Goal: Task Accomplishment & Management: Use online tool/utility

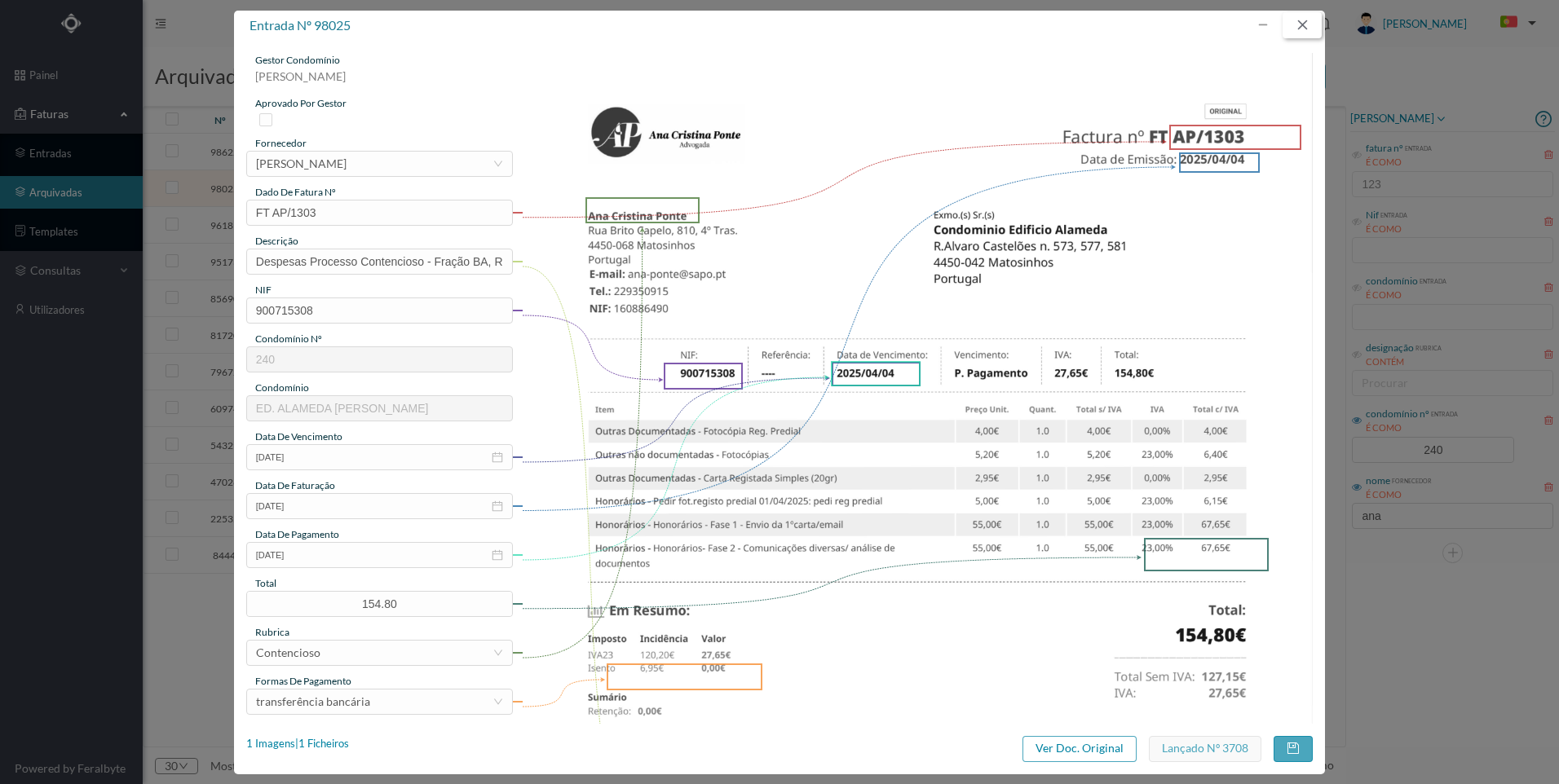
click at [1291, 22] on button "button" at bounding box center [1302, 25] width 40 height 26
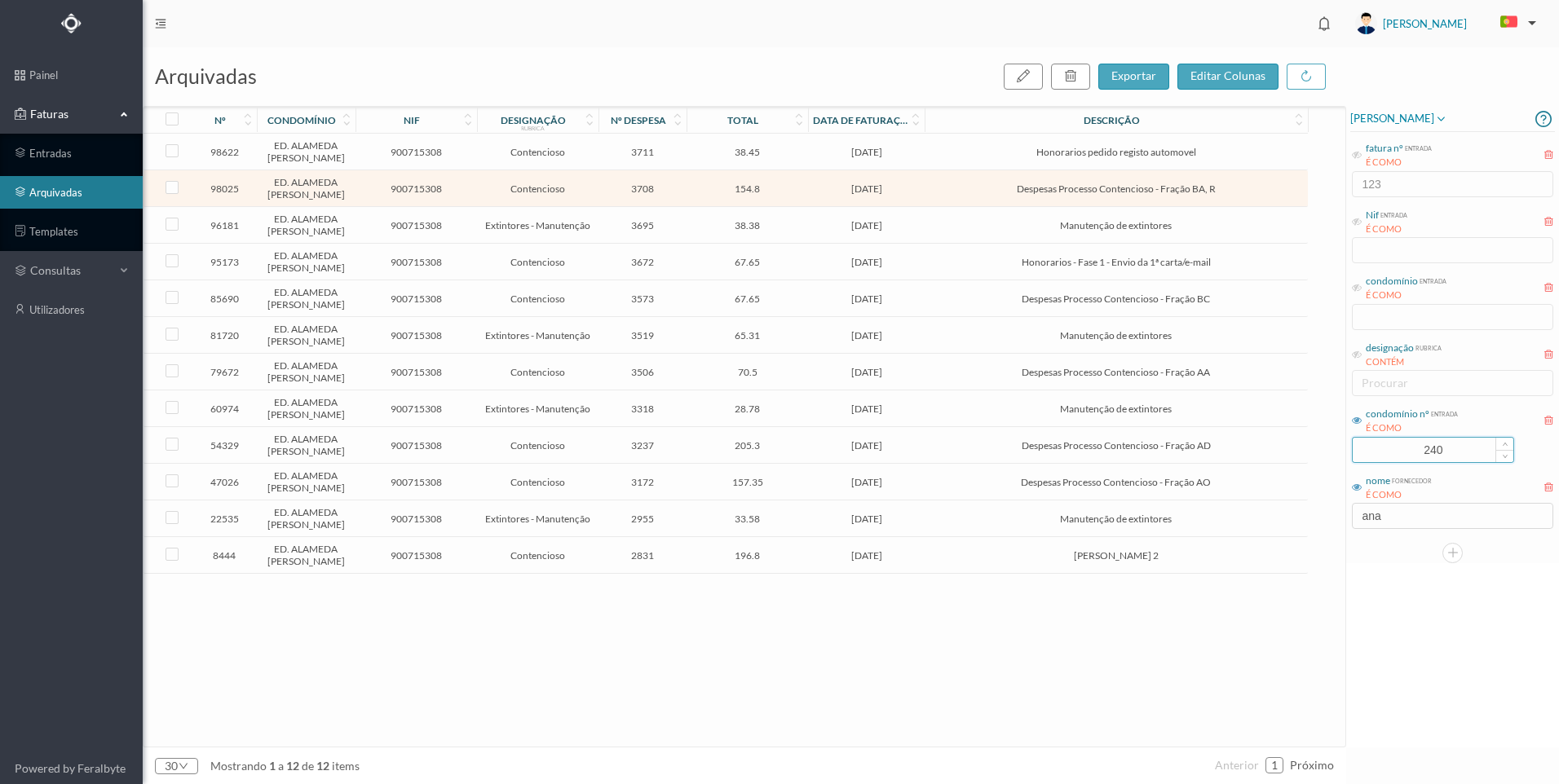
drag, startPoint x: 1447, startPoint y: 444, endPoint x: 1362, endPoint y: 456, distance: 85.8
click at [1362, 456] on input "240" at bounding box center [1433, 450] width 161 height 24
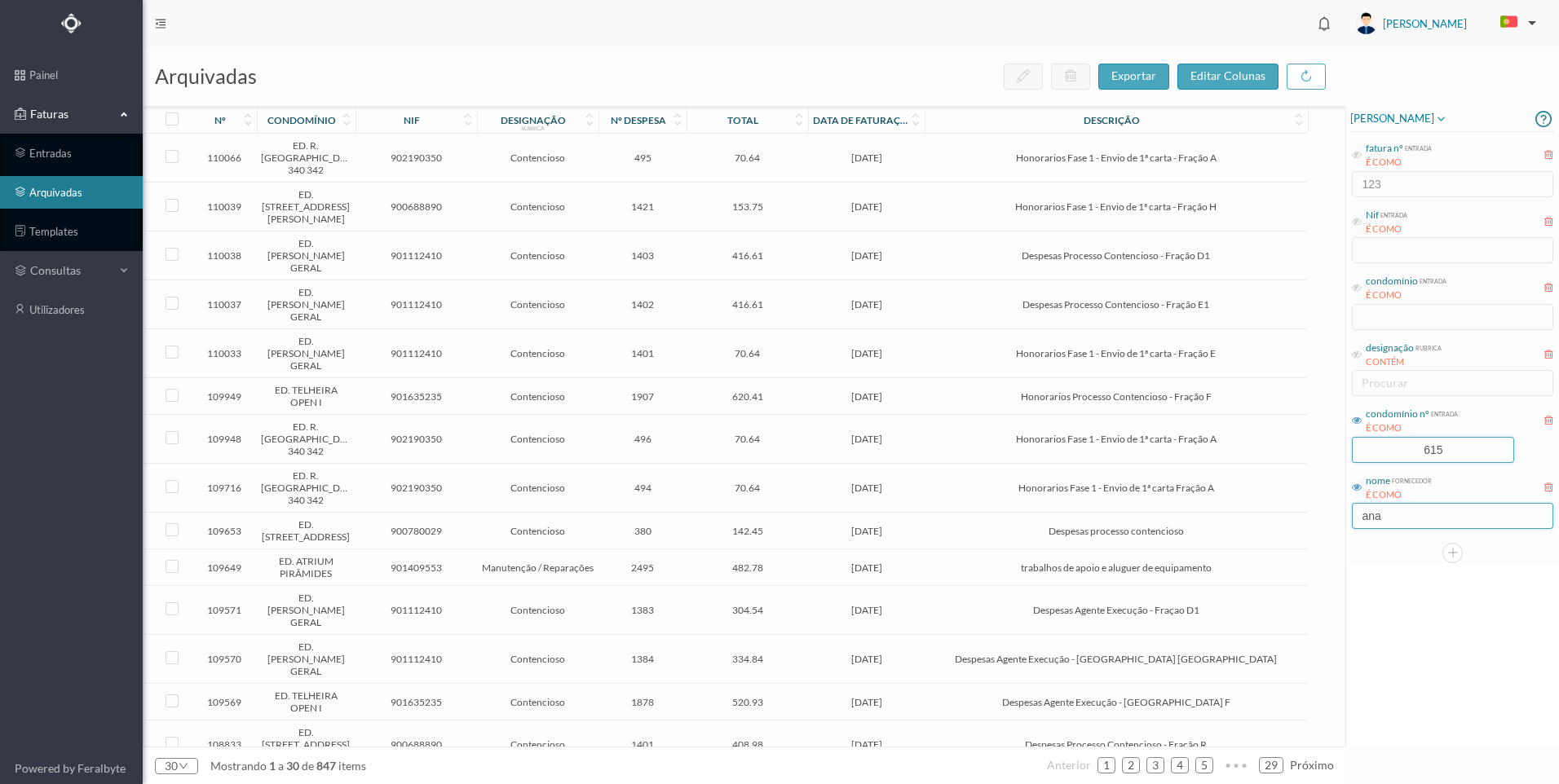
type input "615"
drag, startPoint x: 1395, startPoint y: 521, endPoint x: 1345, endPoint y: 516, distance: 50.2
click at [1345, 516] on div "arquivadas exportar editar colunas nº condomínio nif designação rubrica nº desp…" at bounding box center [850, 415] width 1416 height 737
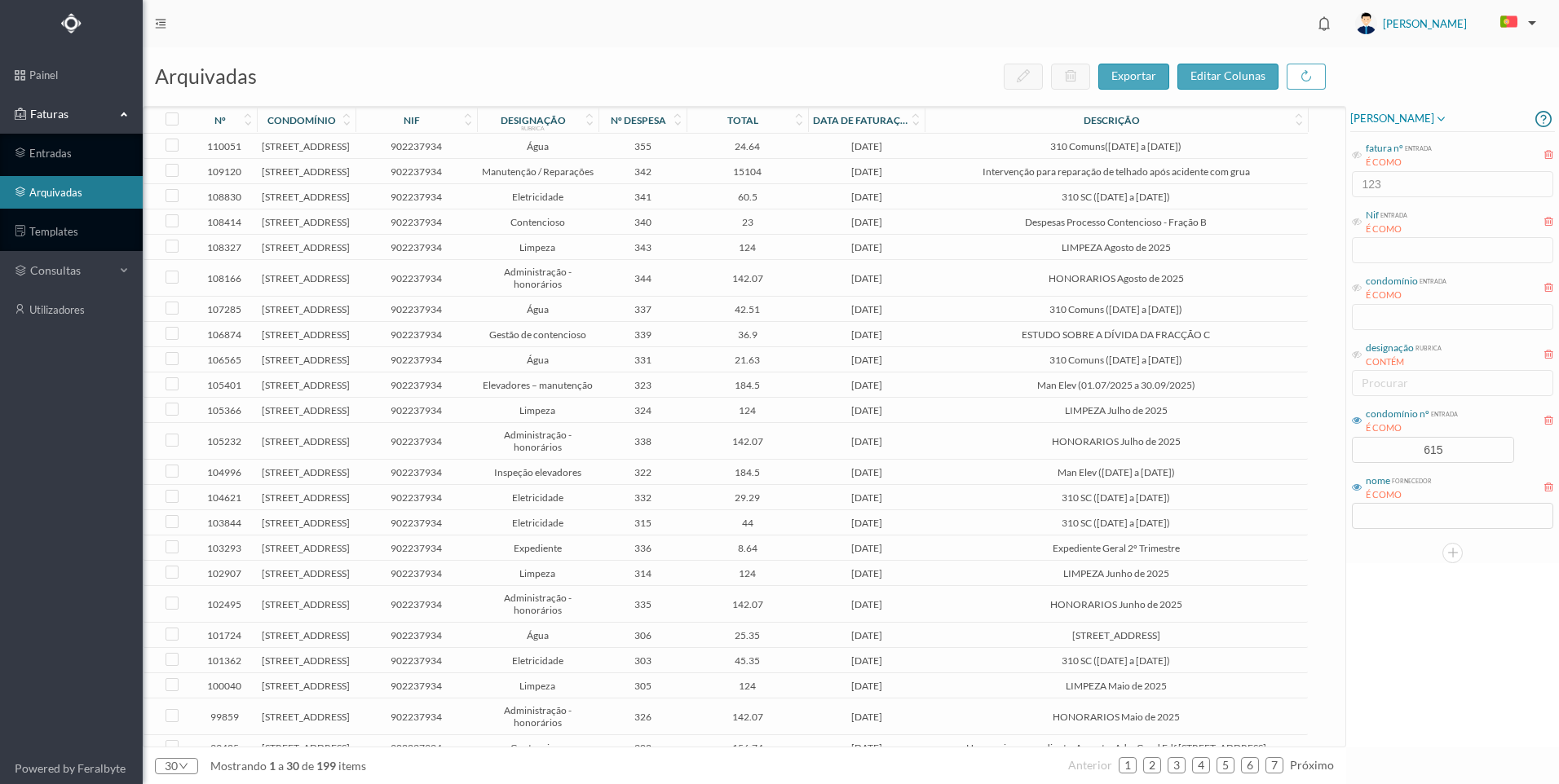
click at [727, 178] on span "15104" at bounding box center [747, 171] width 114 height 12
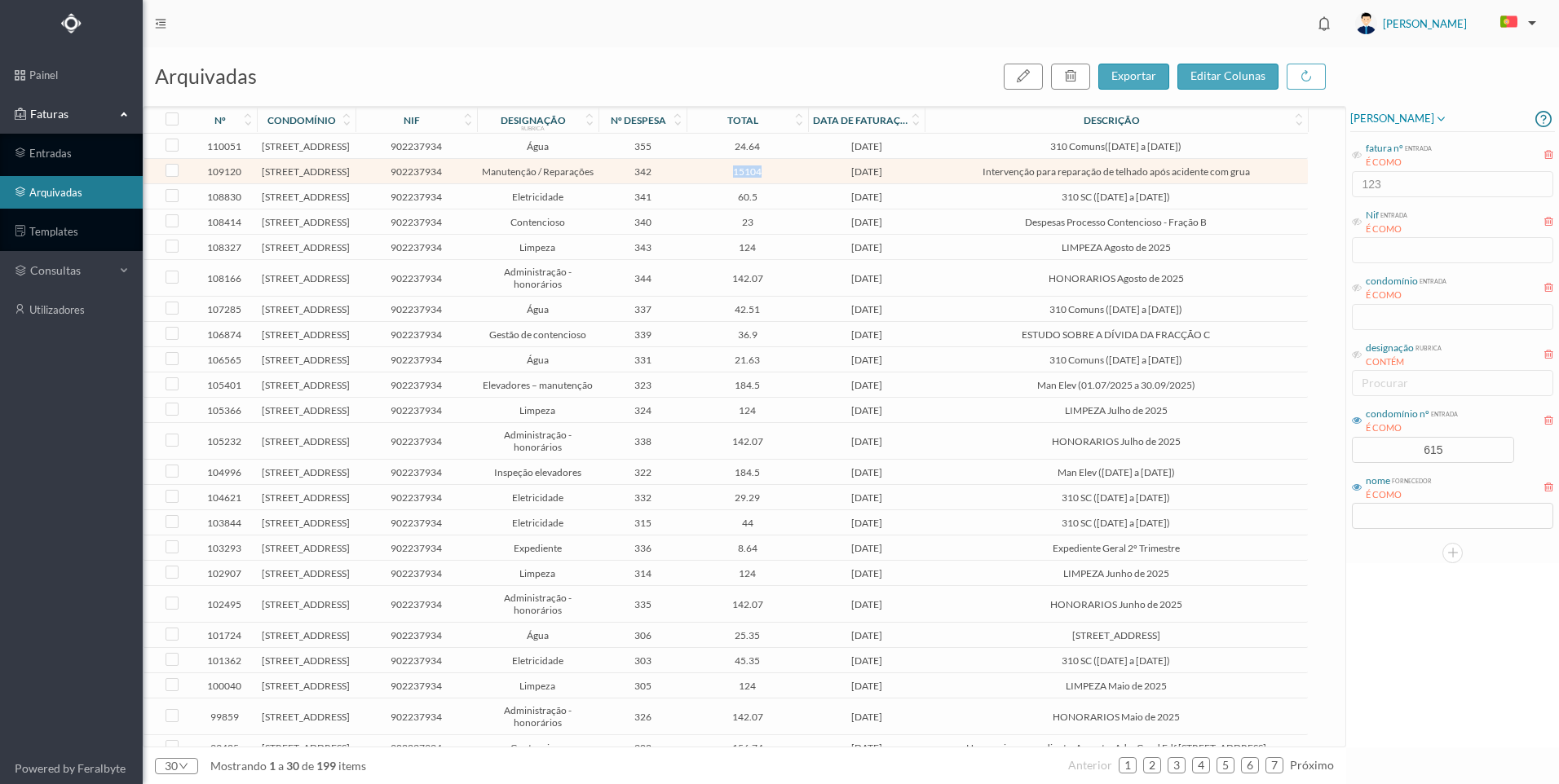
click at [727, 178] on span "15104" at bounding box center [747, 171] width 114 height 12
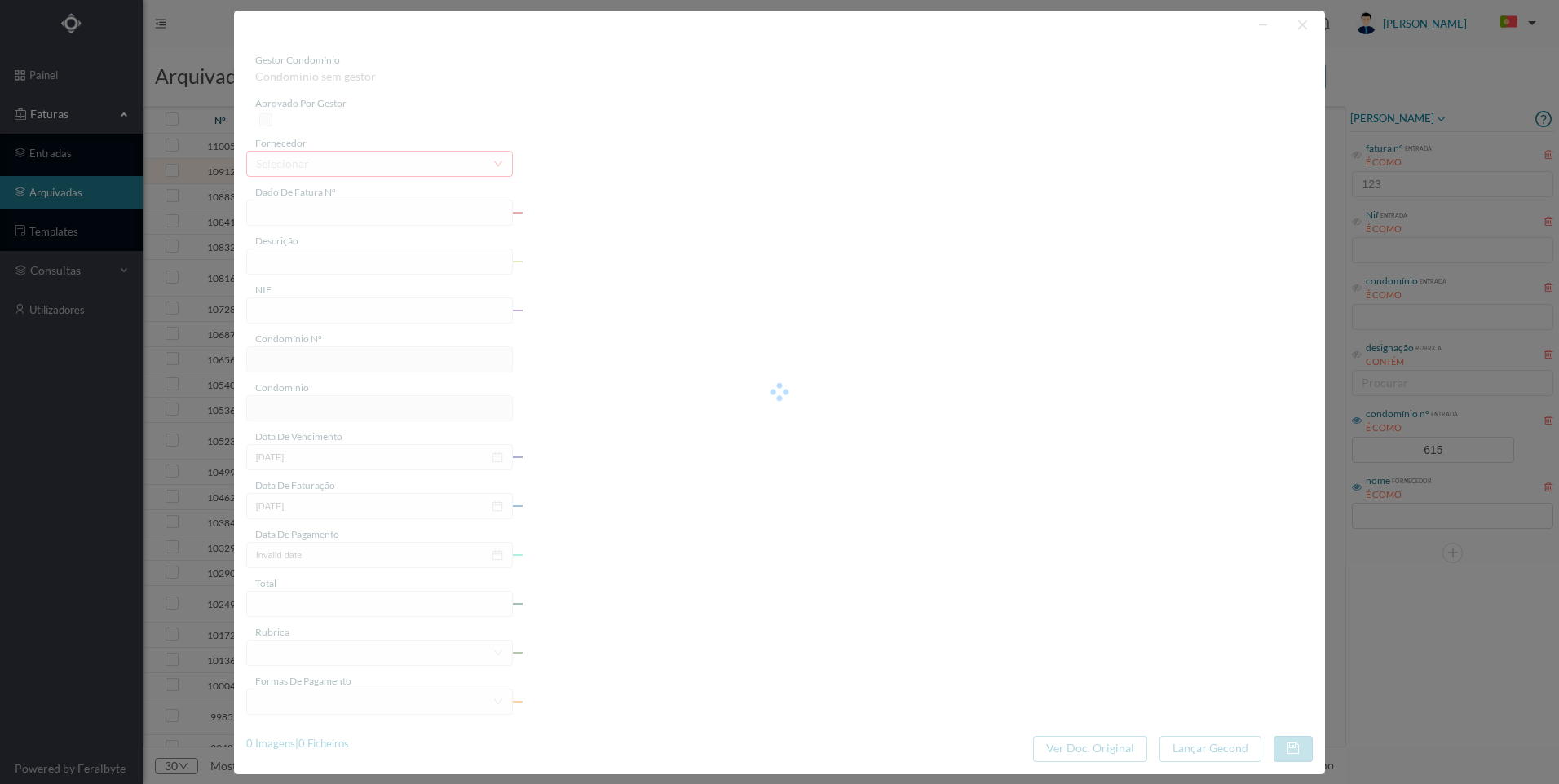
type input "RG 2025/8"
type input "Intervenção para reparação de telhado após acidente com grua"
type input "902237934"
type input "[DATE]"
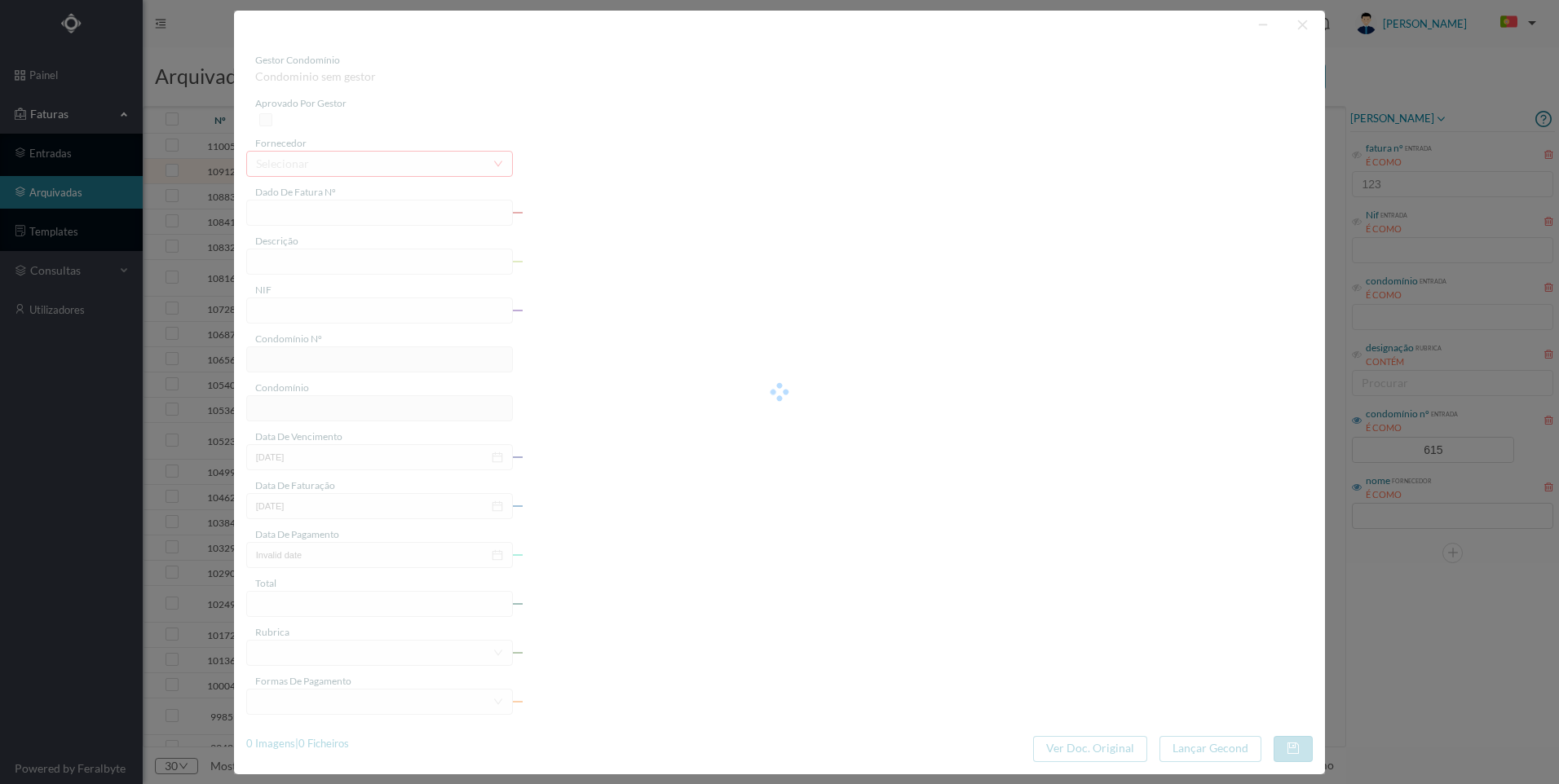
type input "15104.00"
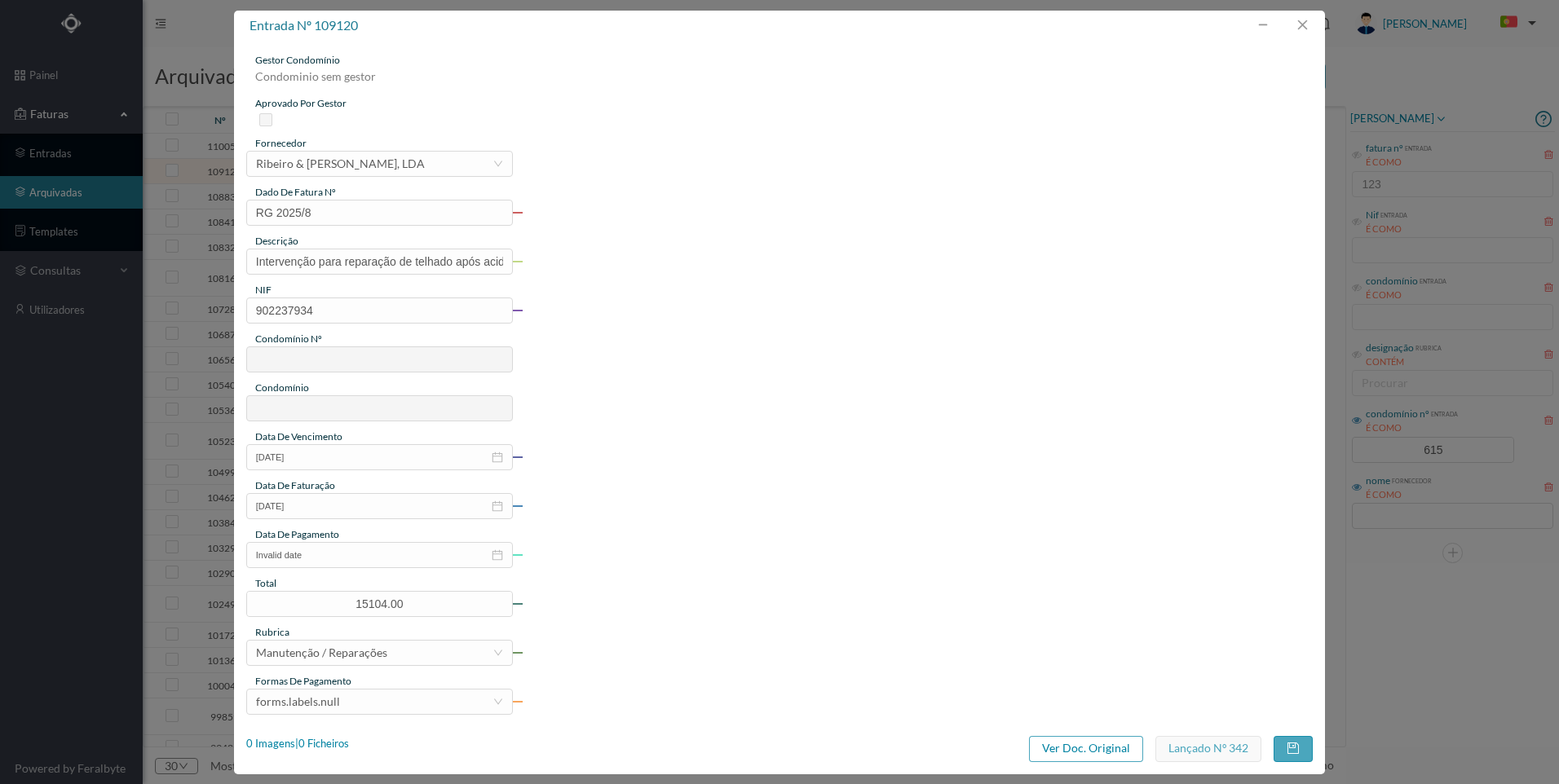
type input "615"
type input "[STREET_ADDRESS]"
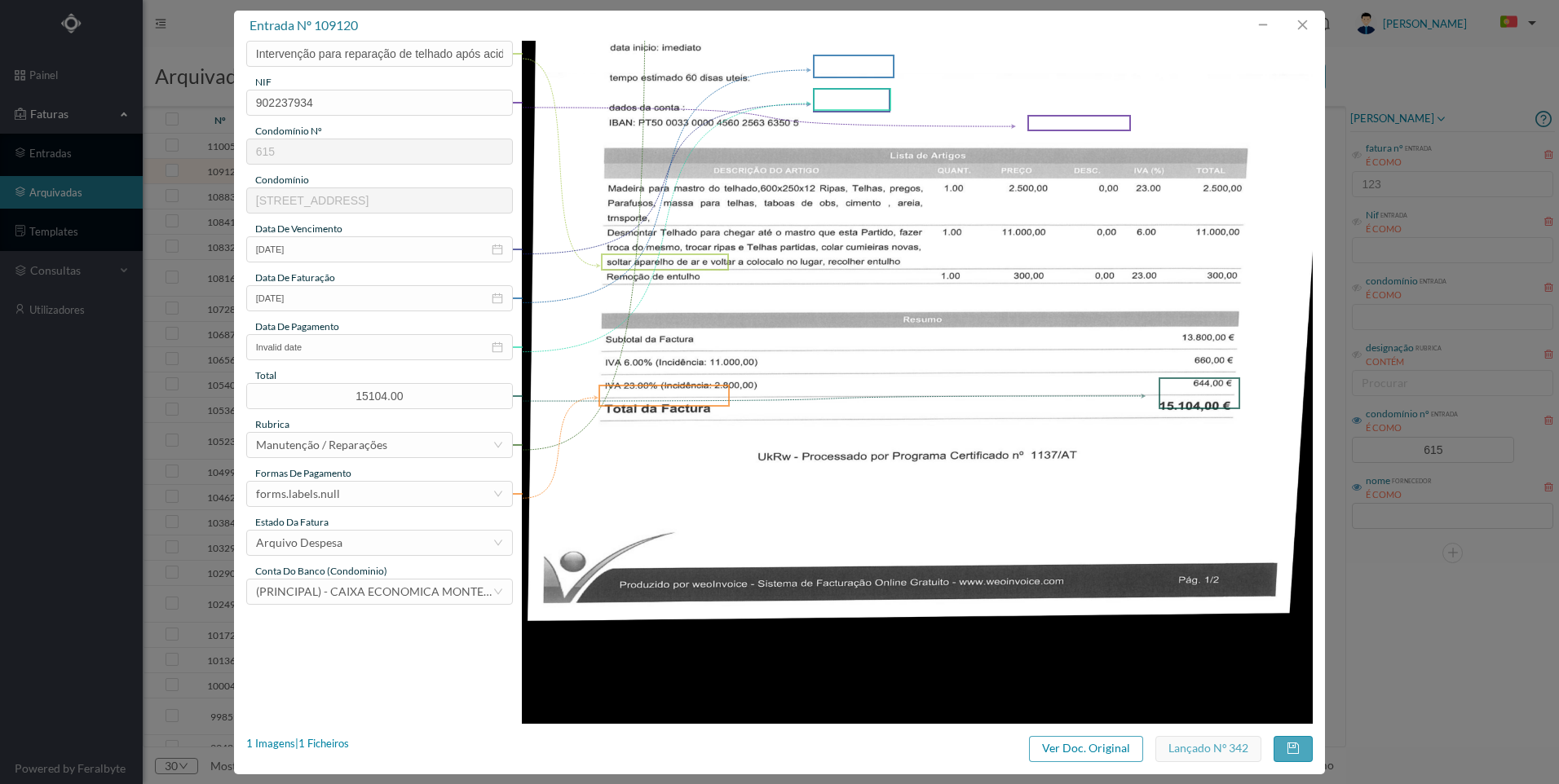
scroll to position [244, 0]
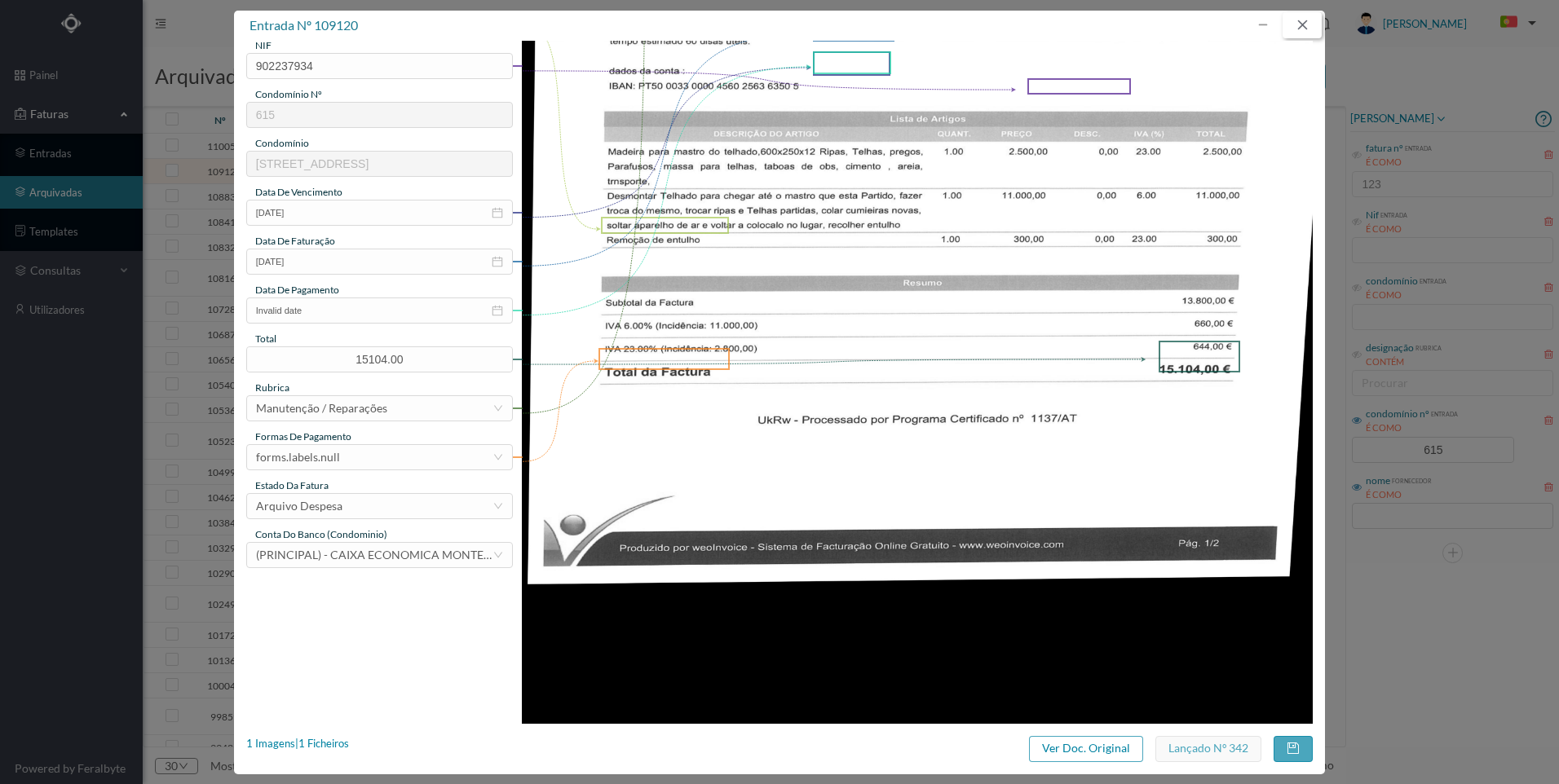
click at [1298, 24] on button "button" at bounding box center [1302, 25] width 40 height 26
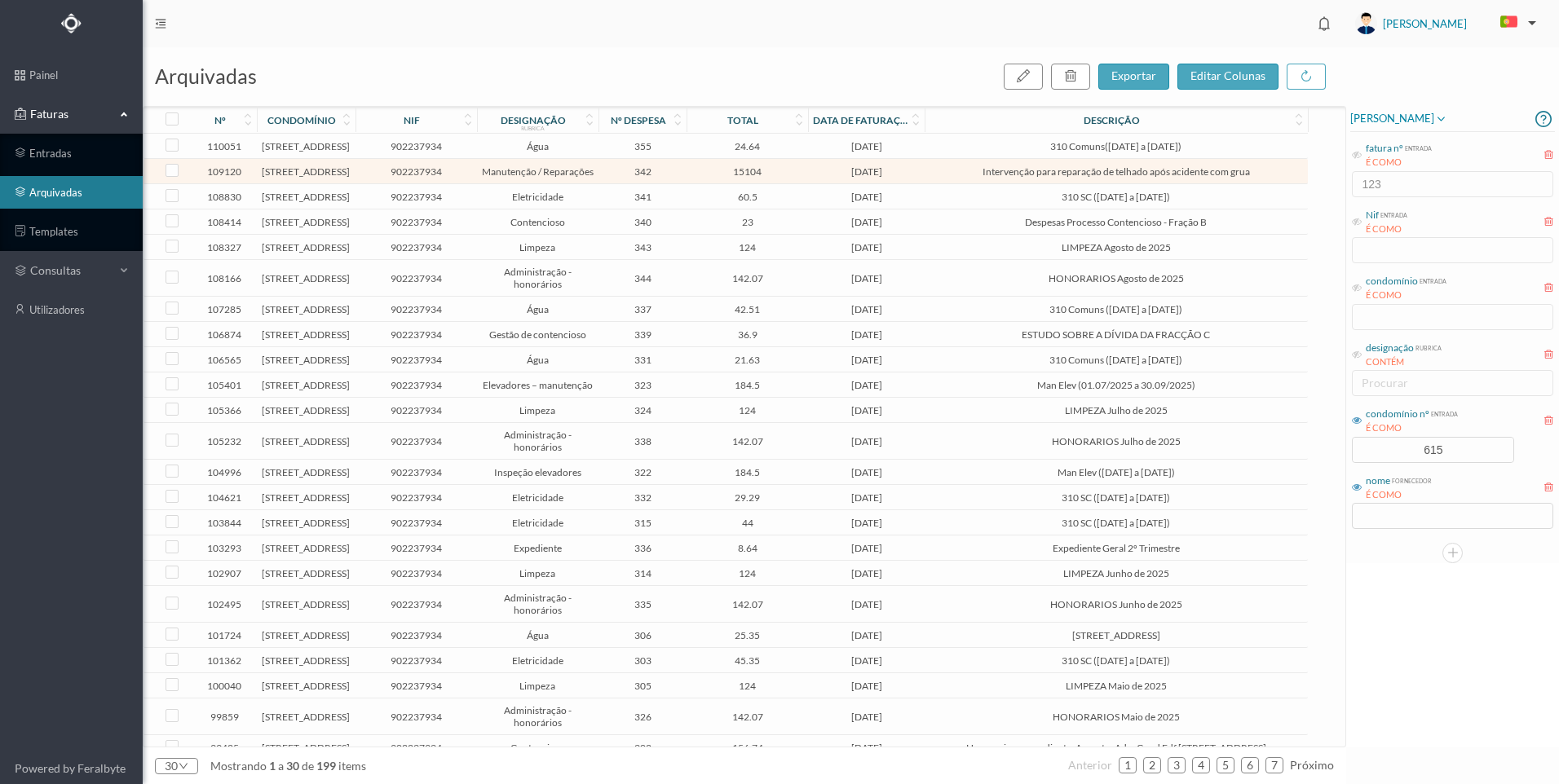
click at [510, 184] on td "Manutenção / Reparações" at bounding box center [537, 171] width 121 height 25
click at [510, 178] on span "Manutenção / Reparações" at bounding box center [537, 171] width 114 height 12
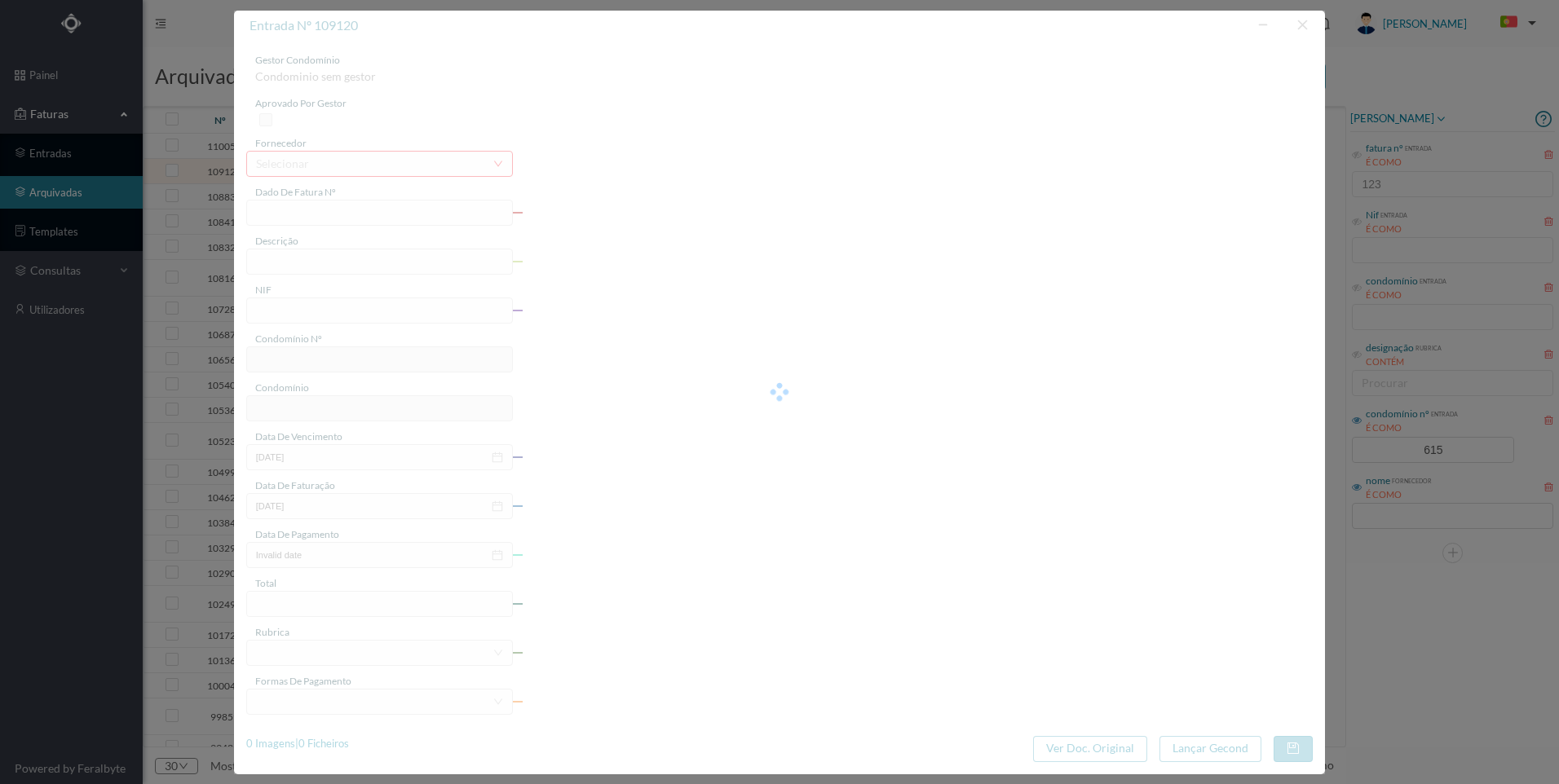
type input "RG 2025/8"
type input "Intervenção para reparação de telhado após acidente com grua"
type input "902237934"
type input "[DATE]"
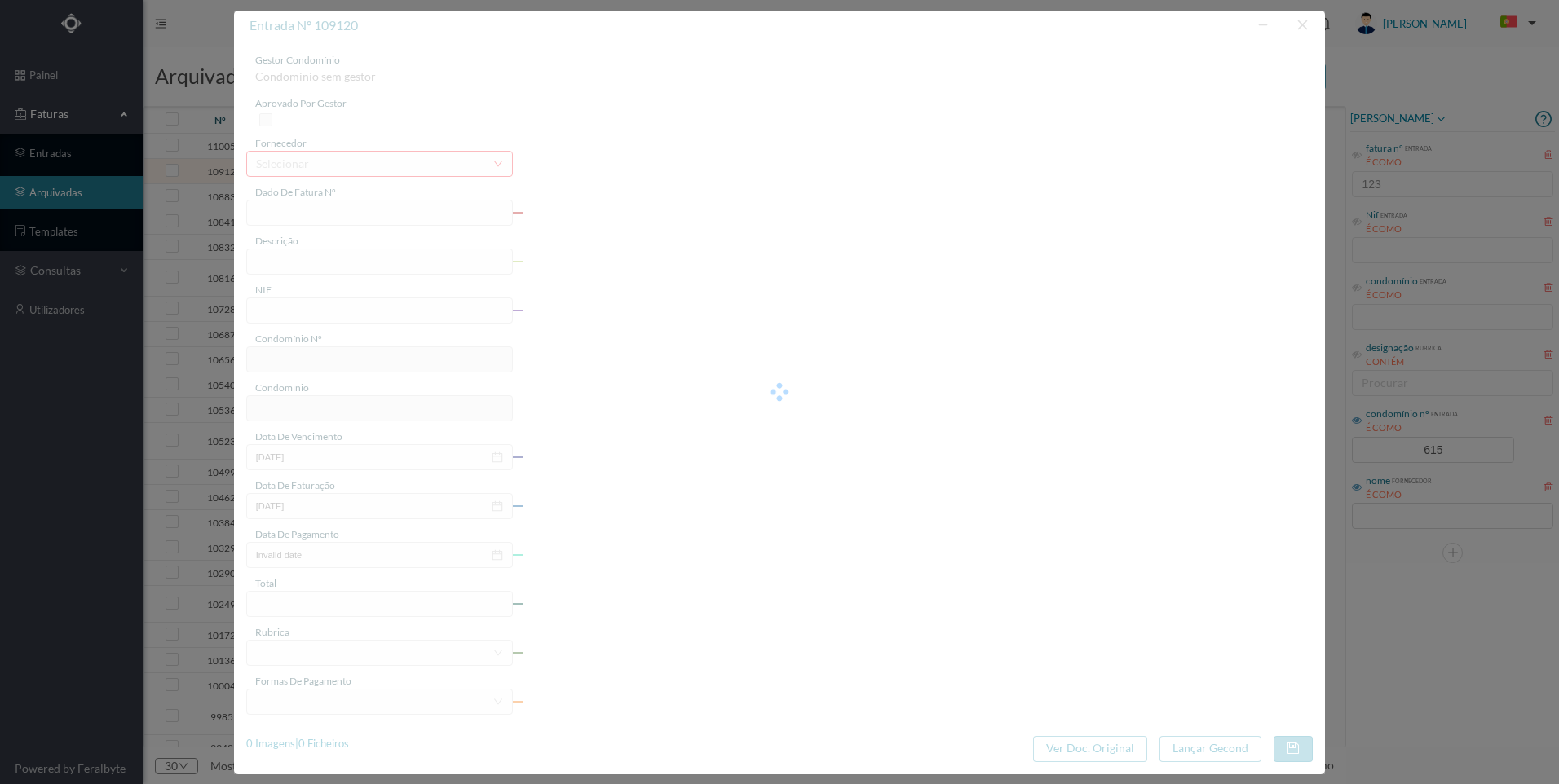
type input "15104.00"
type input "615"
type input "[STREET_ADDRESS]"
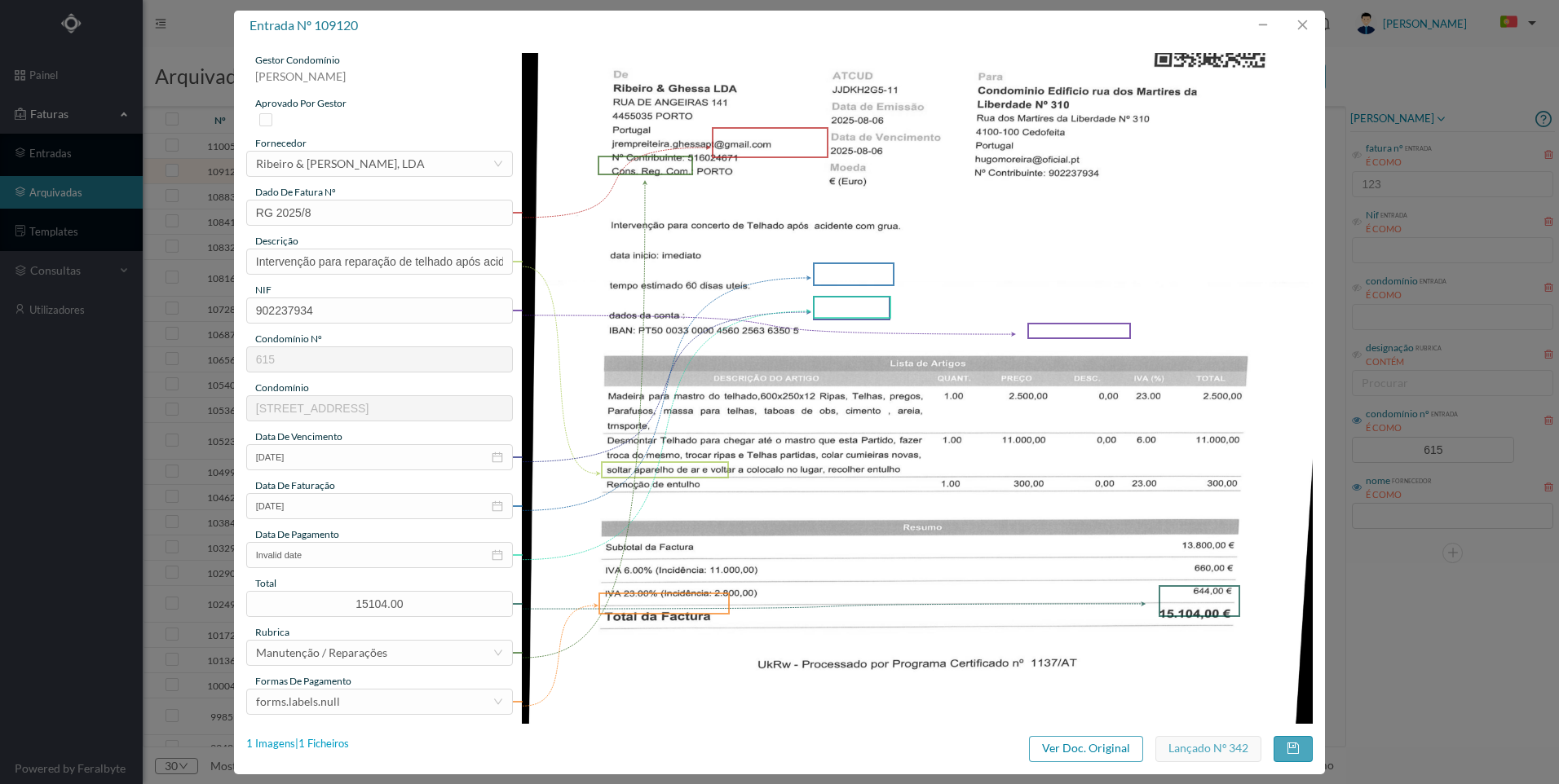
click at [335, 739] on div "1 Imagens | 1 Ficheiros" at bounding box center [297, 744] width 102 height 16
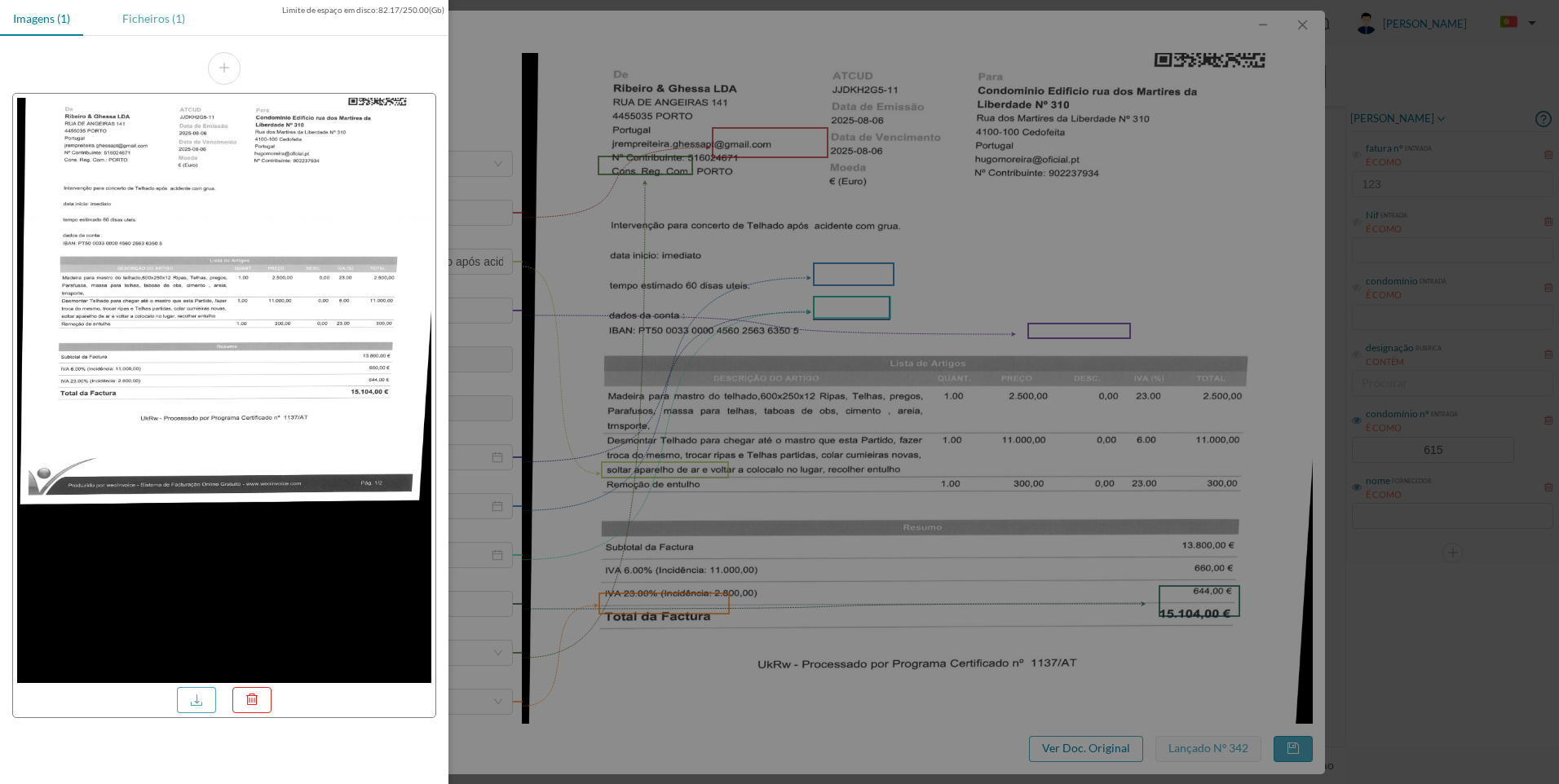
click at [152, 23] on div "Ficheiros (1)" at bounding box center [153, 18] width 89 height 37
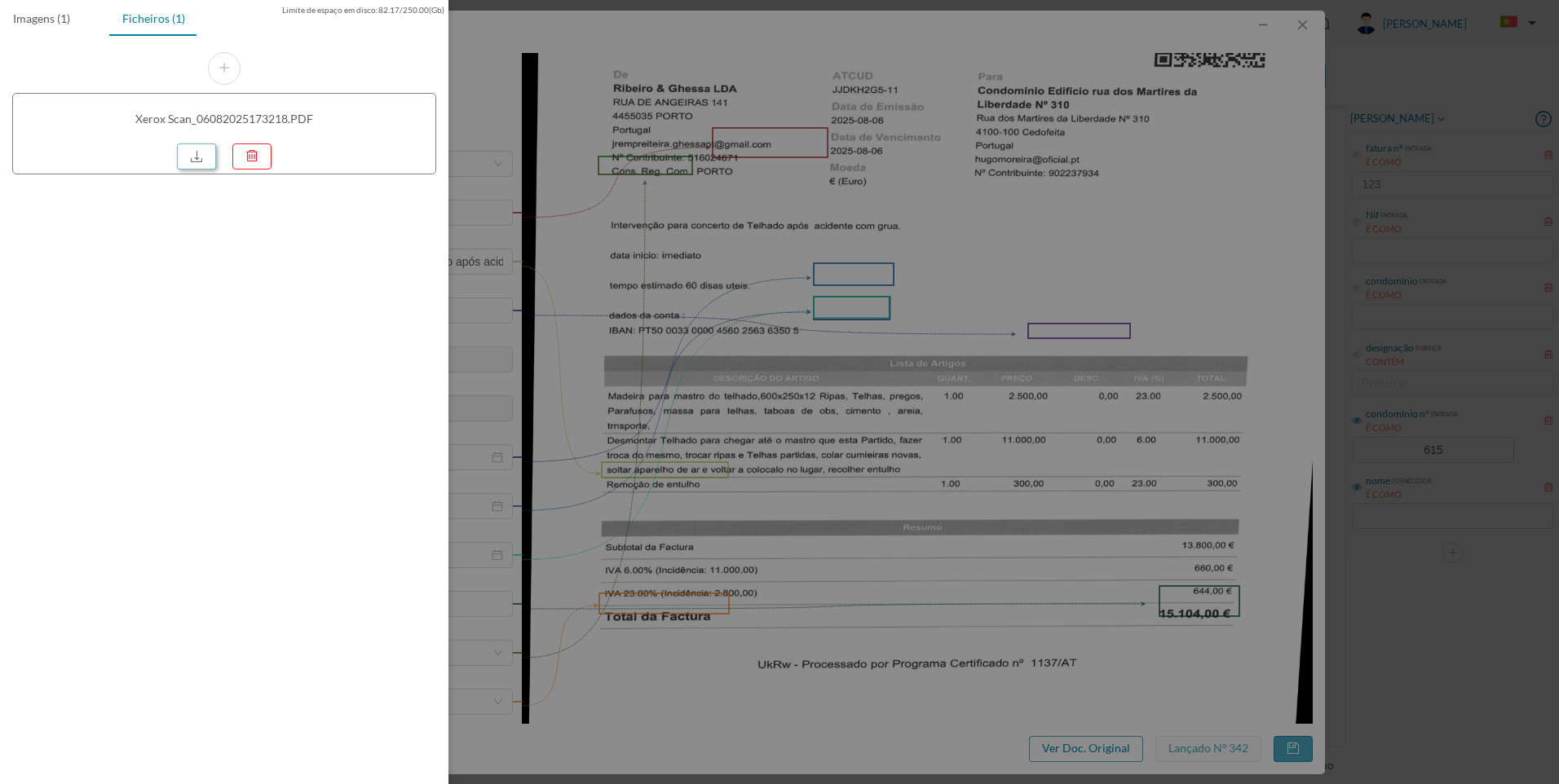
click at [194, 161] on link at bounding box center [197, 156] width 40 height 26
